Goal: Find specific page/section: Find specific page/section

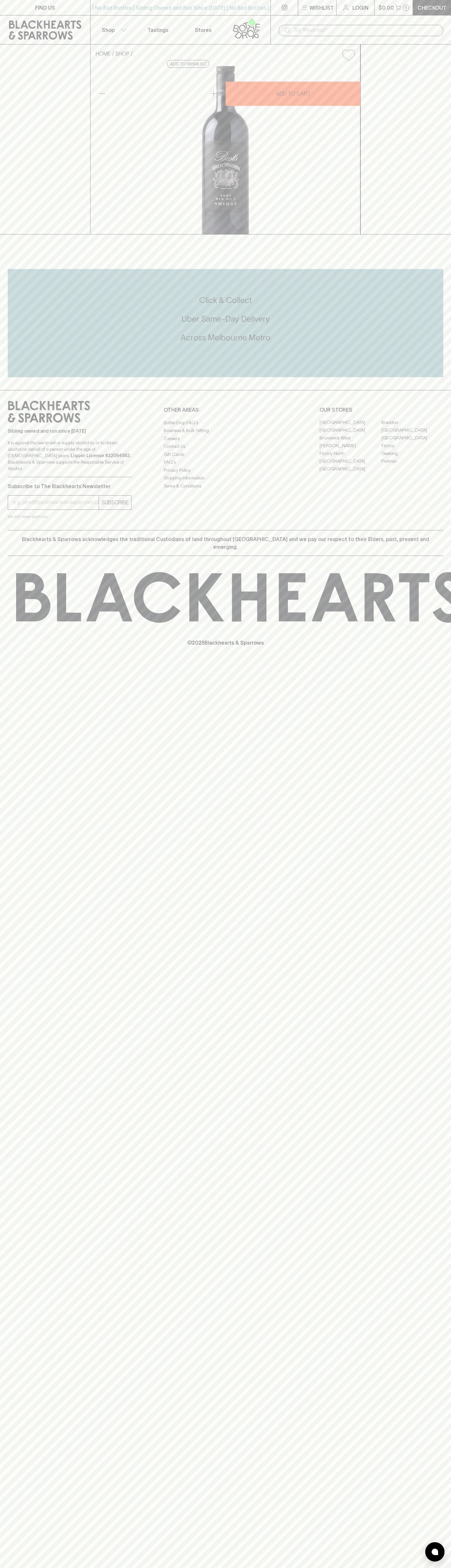
click at [89, 8] on link "FIND US" at bounding box center [45, 7] width 90 height 15
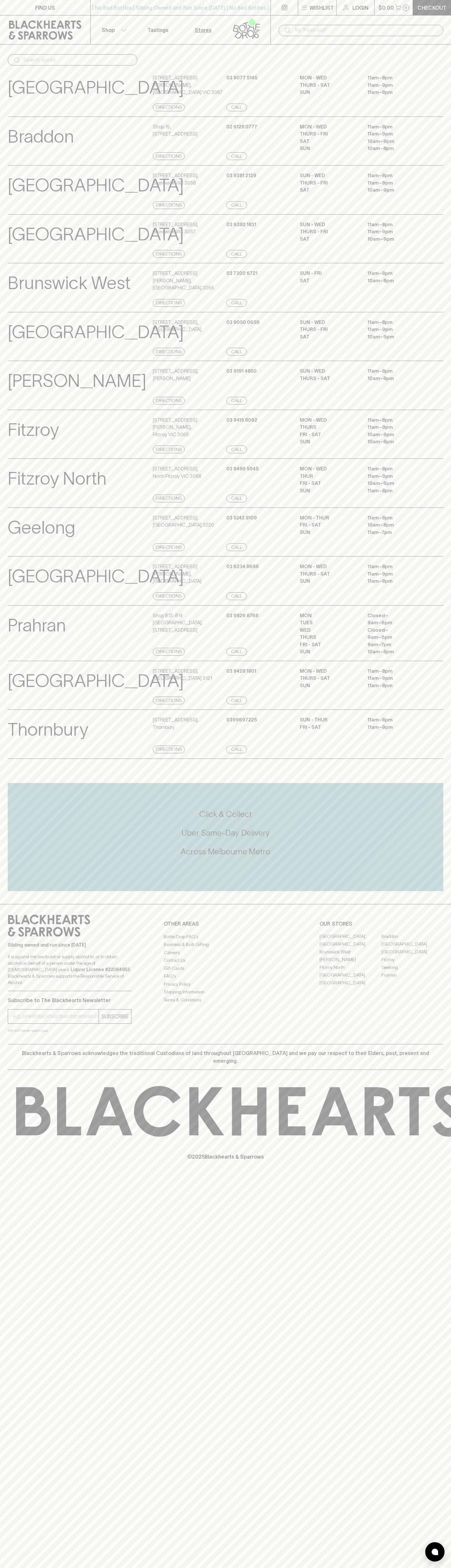
click at [335, 1568] on html "FIND US | No Bad Bottles | Sibling Owned and Run Since 2006 | No Bad Bottles | …" at bounding box center [225, 784] width 451 height 1568
click at [31, 87] on p "[GEOGRAPHIC_DATA]" at bounding box center [96, 87] width 176 height 27
